Goal: Information Seeking & Learning: Learn about a topic

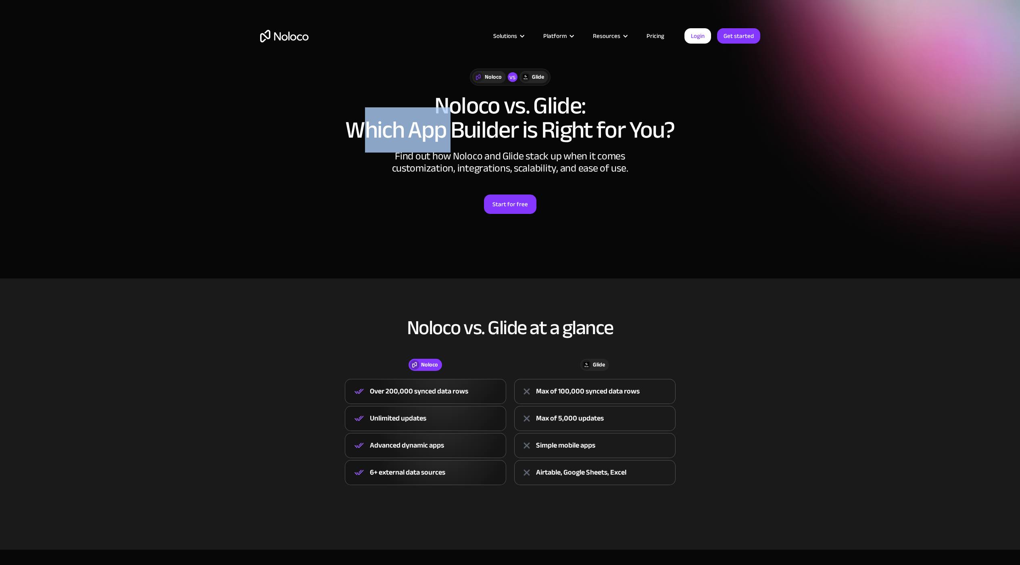
drag, startPoint x: 365, startPoint y: 126, endPoint x: 451, endPoint y: 130, distance: 86.4
click at [451, 130] on h1 "Noloco vs. Glide: Which App Builder is Right for You?" at bounding box center [510, 118] width 500 height 48
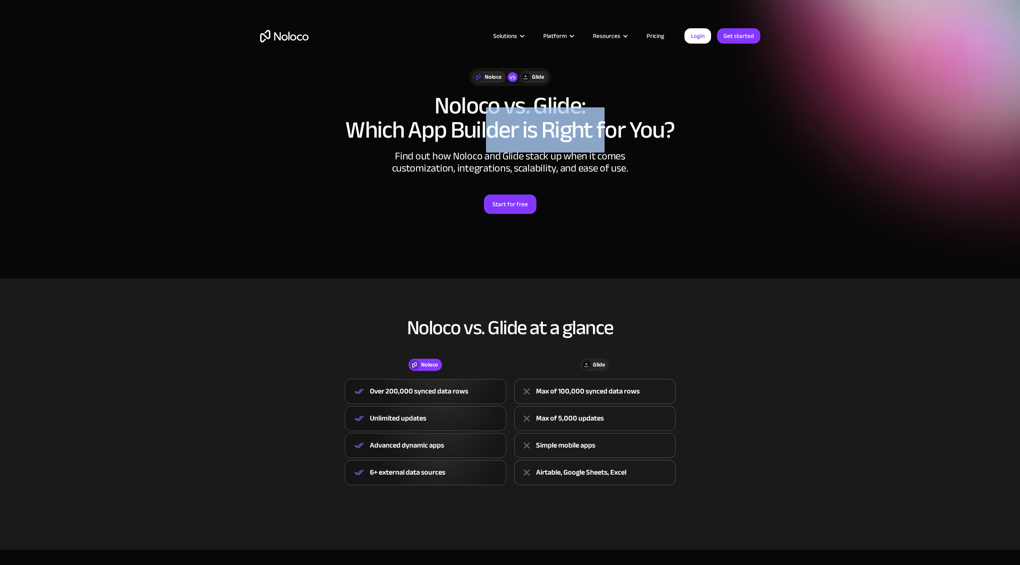
drag, startPoint x: 525, startPoint y: 134, endPoint x: 607, endPoint y: 136, distance: 81.9
click at [607, 136] on h1 "Noloco vs. Glide: Which App Builder is Right for You?" at bounding box center [510, 118] width 500 height 48
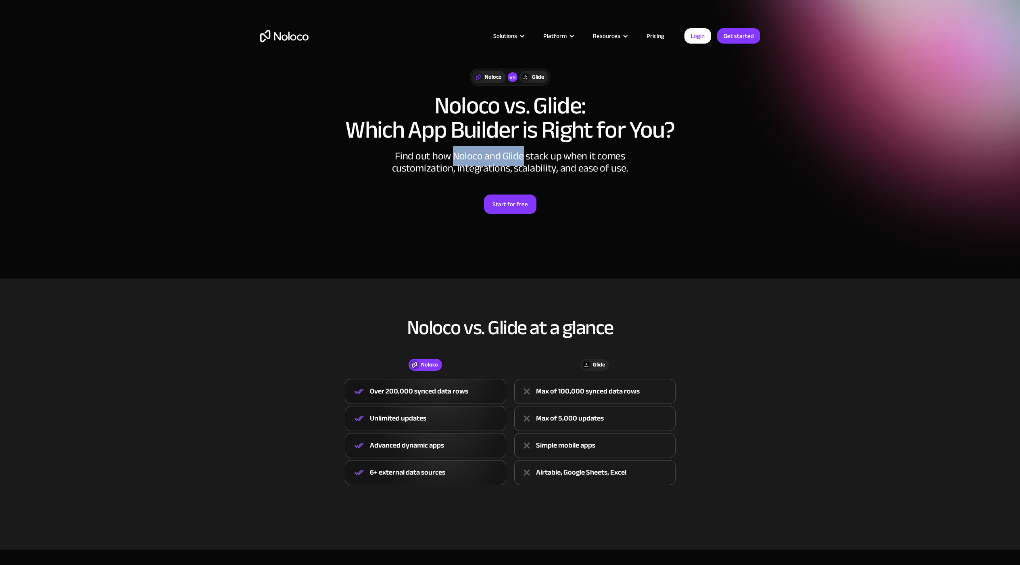
drag, startPoint x: 465, startPoint y: 157, endPoint x: 521, endPoint y: 157, distance: 56.5
click at [521, 157] on div "Find out how Noloco and Glide stack up when it comes customization, integration…" at bounding box center [510, 162] width 242 height 24
drag, startPoint x: 521, startPoint y: 157, endPoint x: 531, endPoint y: 157, distance: 9.7
click at [521, 157] on div "Find out how Noloco and Glide stack up when it comes customization, integration…" at bounding box center [510, 162] width 242 height 24
drag, startPoint x: 550, startPoint y: 157, endPoint x: 567, endPoint y: 158, distance: 17.0
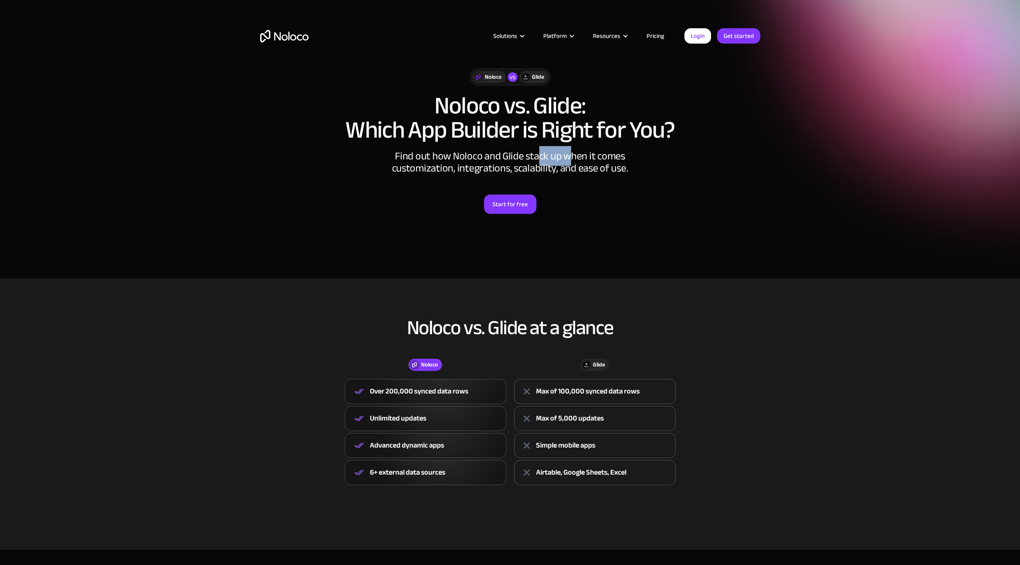
click at [567, 158] on div "Find out how Noloco and Glide stack up when it comes customization, integration…" at bounding box center [510, 162] width 242 height 24
click at [514, 210] on link "Start for free" at bounding box center [510, 203] width 52 height 19
click at [306, 36] on img "home" at bounding box center [284, 36] width 48 height 13
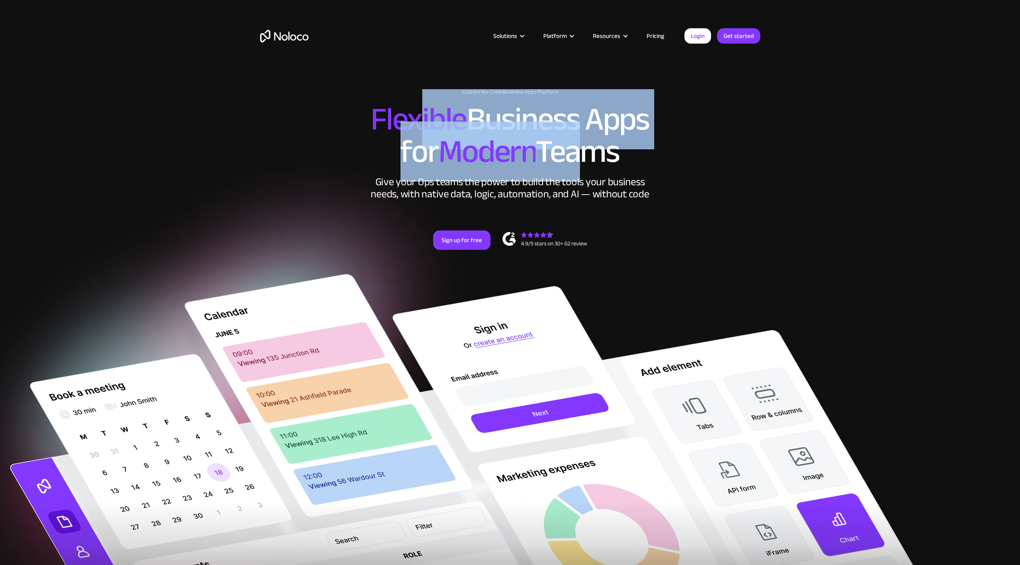
drag, startPoint x: 446, startPoint y: 121, endPoint x: 566, endPoint y: 124, distance: 119.4
click at [566, 124] on h2 "Flexible Business Apps for Modern Teams" at bounding box center [510, 135] width 500 height 65
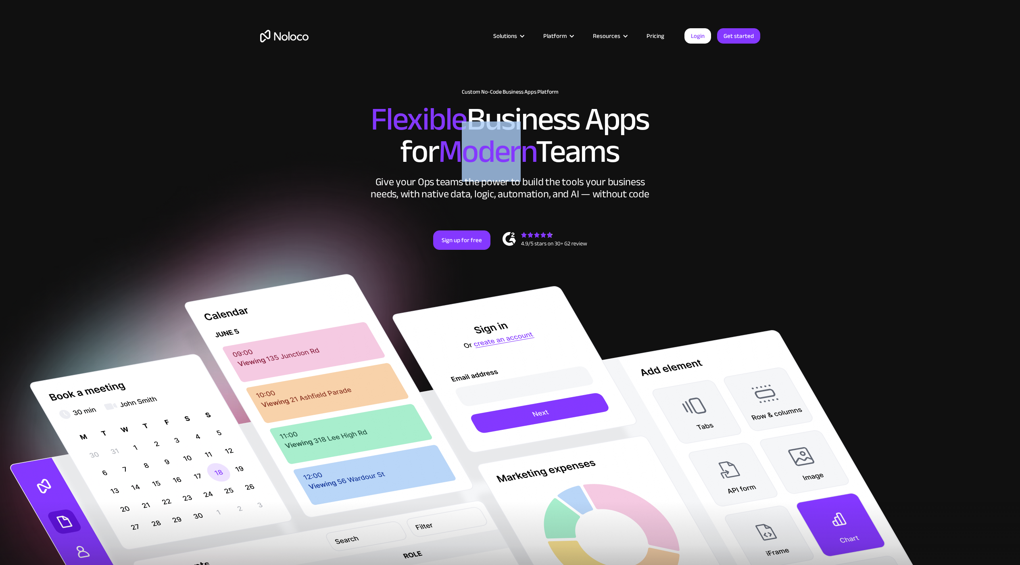
drag, startPoint x: 467, startPoint y: 141, endPoint x: 525, endPoint y: 144, distance: 57.8
click at [525, 144] on span "Modern" at bounding box center [486, 151] width 97 height 60
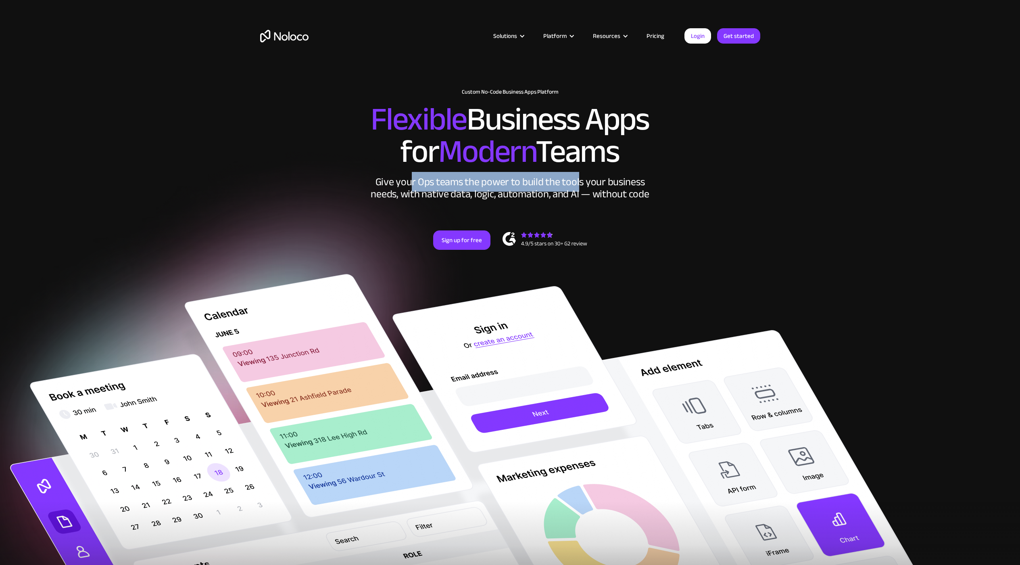
drag, startPoint x: 412, startPoint y: 181, endPoint x: 577, endPoint y: 177, distance: 164.6
click at [577, 177] on div "Give your Ops teams the power to build the tools your business needs, with nati…" at bounding box center [510, 188] width 282 height 24
